Goal: Task Accomplishment & Management: Manage account settings

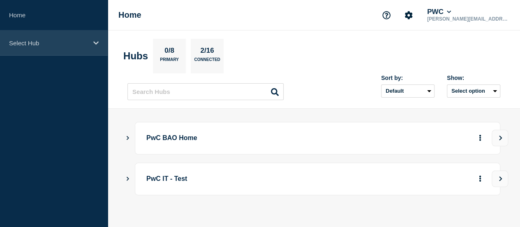
click at [50, 39] on p "Select Hub" at bounding box center [48, 42] width 79 height 7
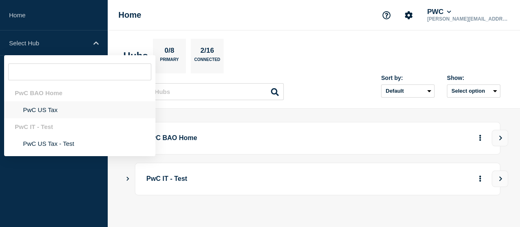
click at [39, 111] on li "PwC US Tax" at bounding box center [79, 109] width 151 height 17
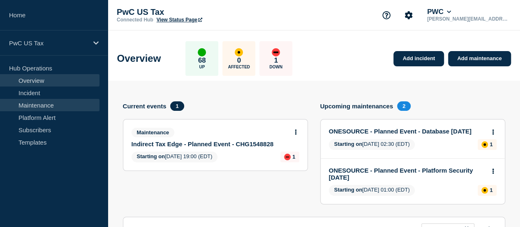
click at [36, 107] on link "Maintenance" at bounding box center [50, 105] width 100 height 12
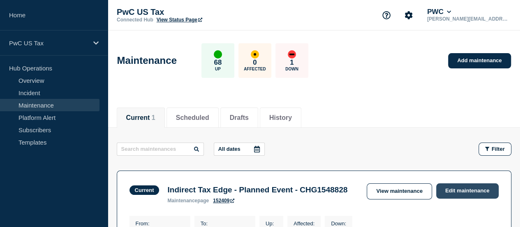
click at [451, 189] on link "Edit maintenance" at bounding box center [467, 190] width 63 height 15
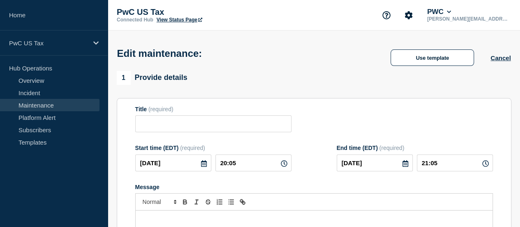
type input "Indirect Tax Edge - Planned Event - CHG1548828"
type input "19:00"
type input "21:00"
checkbox input "true"
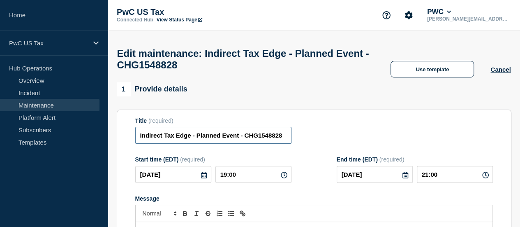
click at [277, 140] on input "Indirect Tax Edge - Planned Event - CHG1548828" at bounding box center [213, 135] width 156 height 17
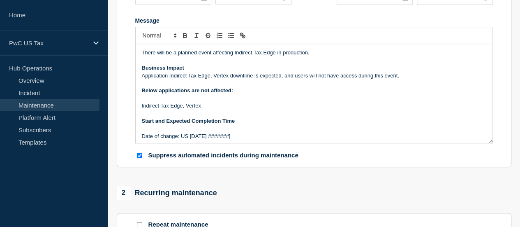
scroll to position [118, 0]
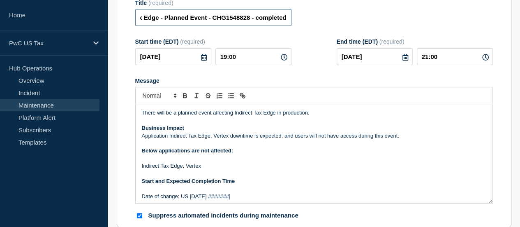
type input "Indirect Tax Edge - Planned Event - CHG1548828 - completed"
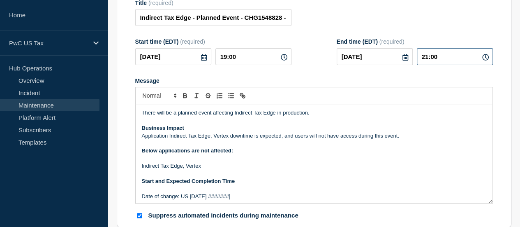
click at [446, 60] on input "21:00" at bounding box center [455, 56] width 76 height 17
click at [433, 60] on input "21:00" at bounding box center [455, 56] width 76 height 17
click at [442, 60] on input "20:00" at bounding box center [455, 56] width 76 height 17
type input "20:05"
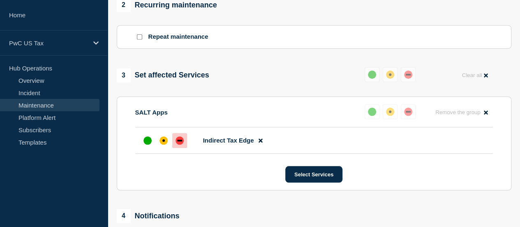
scroll to position [366, 0]
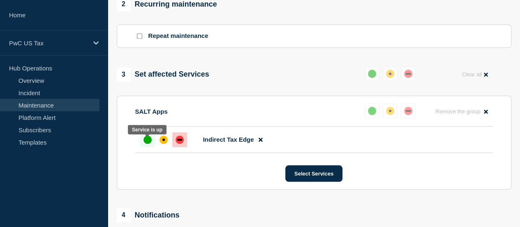
click at [148, 142] on div "up" at bounding box center [148, 139] width 8 height 8
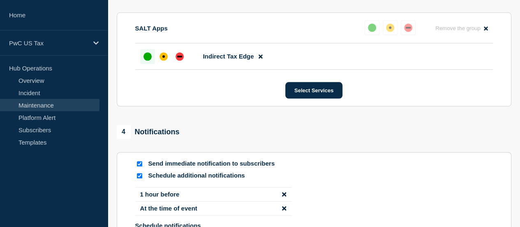
scroll to position [485, 0]
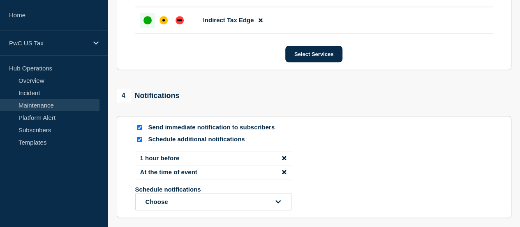
click at [140, 142] on input "Schedule additional notifications" at bounding box center [139, 139] width 5 height 5
checkbox input "false"
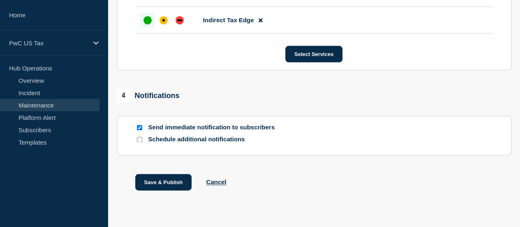
scroll to position [506, 0]
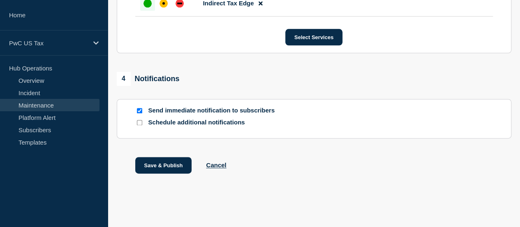
click at [181, 158] on button "Save & Publish" at bounding box center [163, 165] width 57 height 16
